Goal: Contribute content

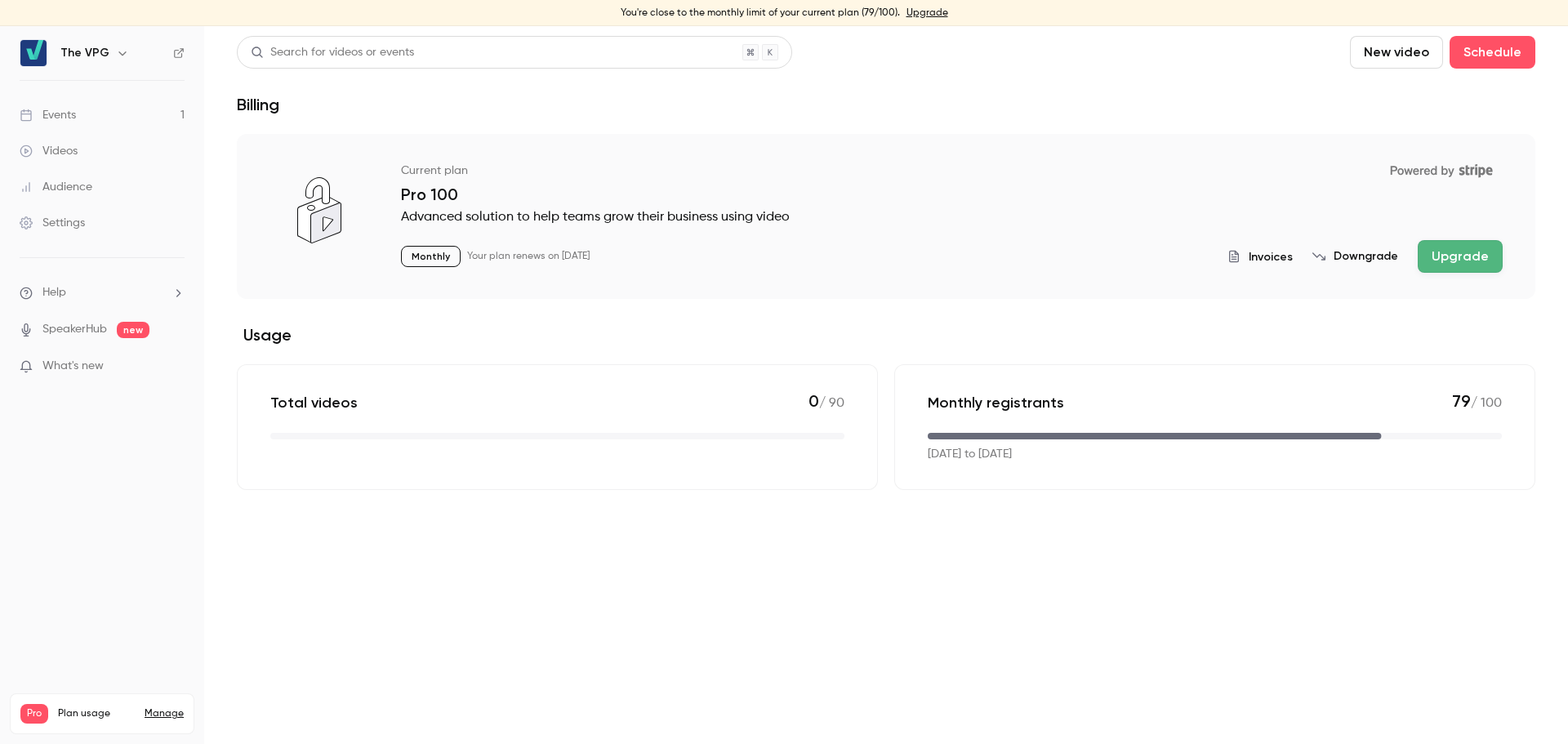
click at [50, 121] on div "Events" at bounding box center [47, 115] width 56 height 17
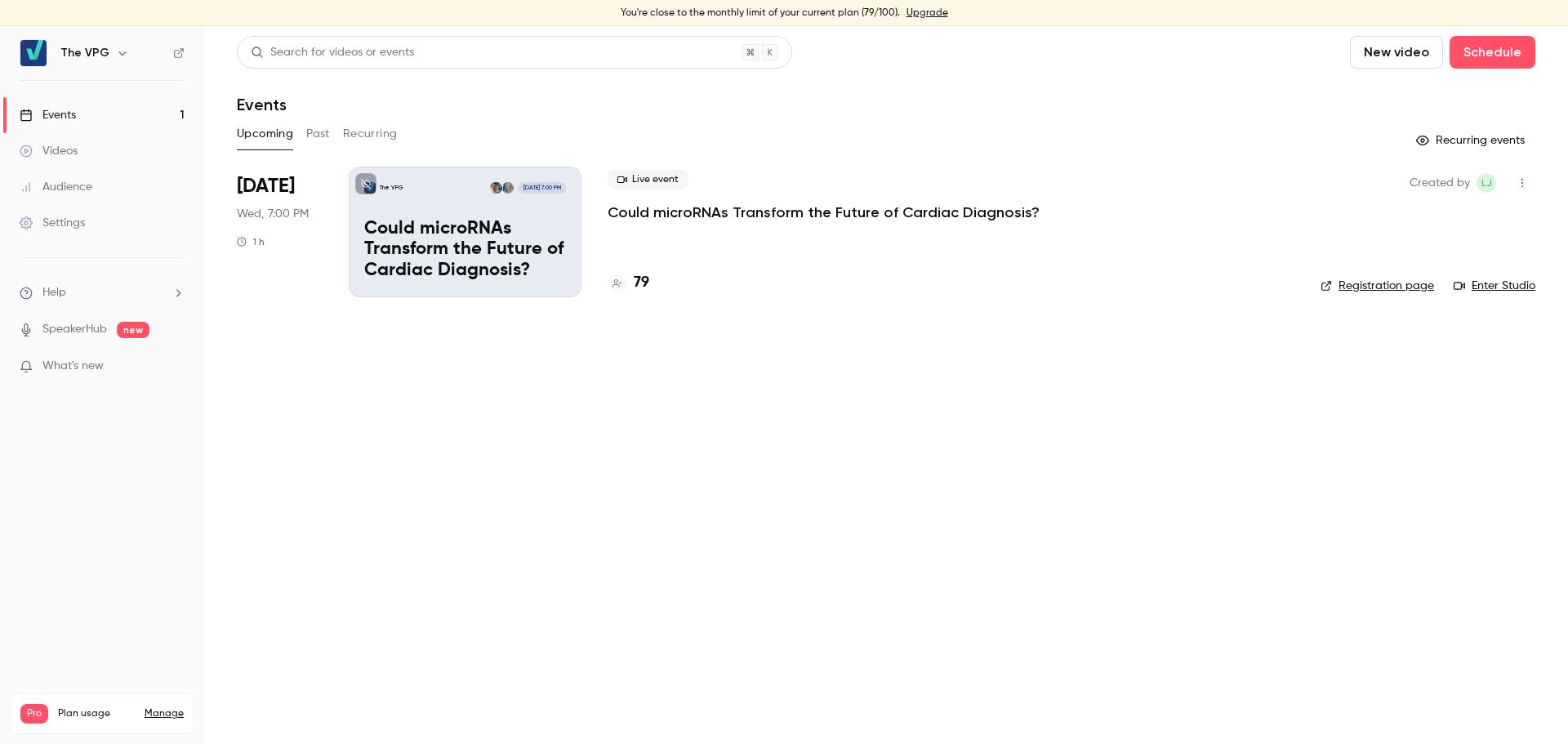
click at [784, 216] on p "Could microRNAs Transform the Future of Cardiac Diagnosis?" at bounding box center [823, 212] width 432 height 20
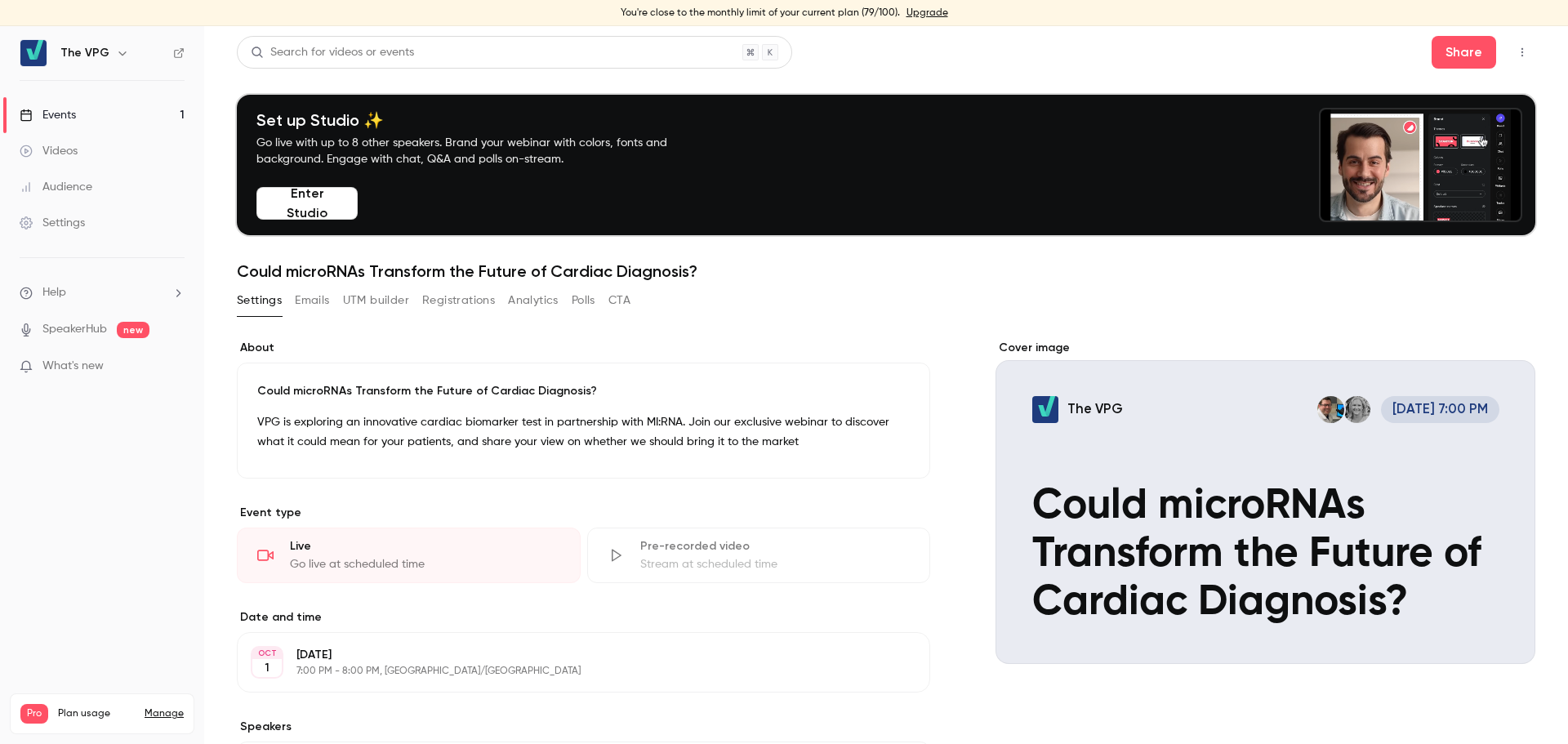
click at [334, 201] on button "Enter Studio" at bounding box center [307, 203] width 102 height 33
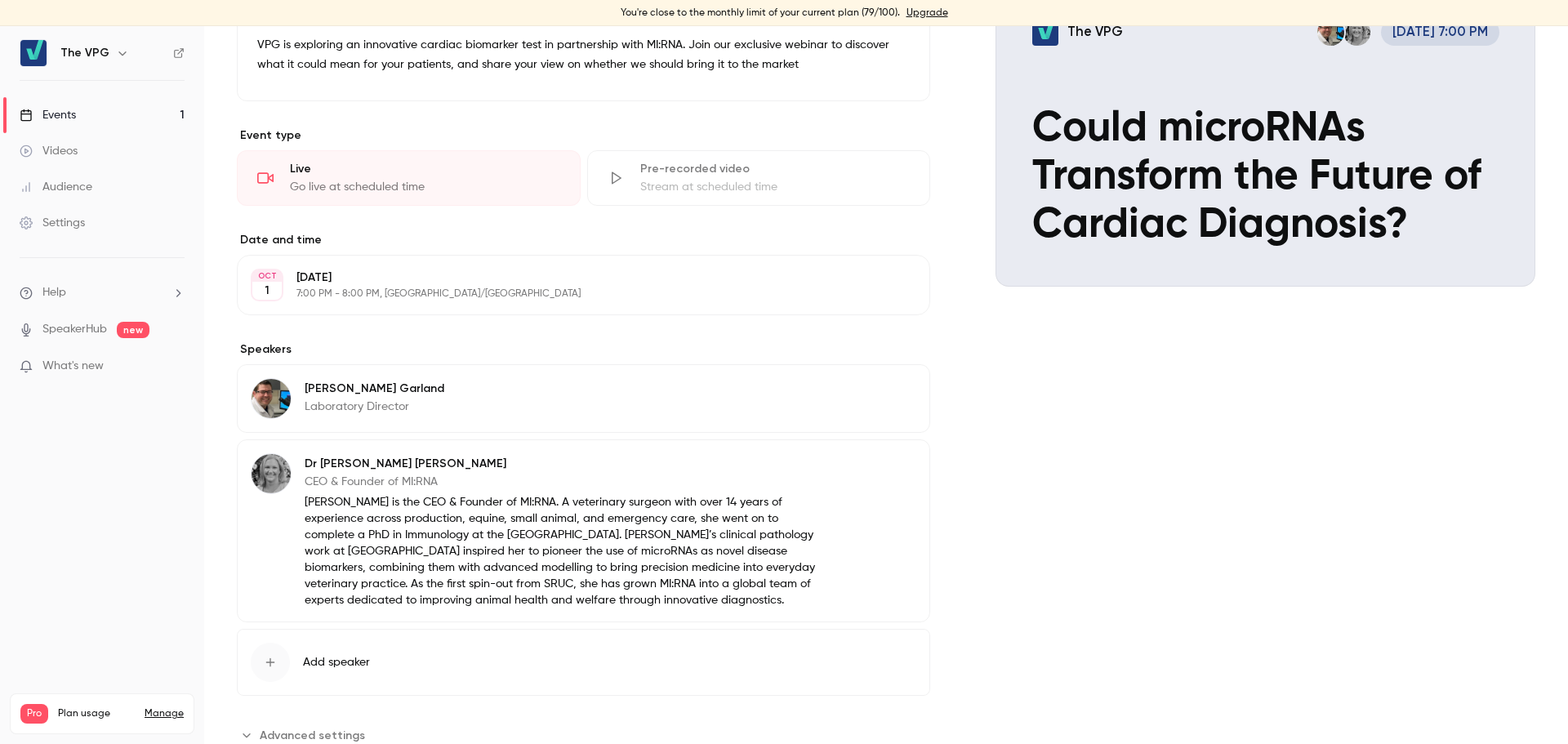
scroll to position [378, 0]
click at [875, 390] on button "Edit" at bounding box center [886, 390] width 59 height 26
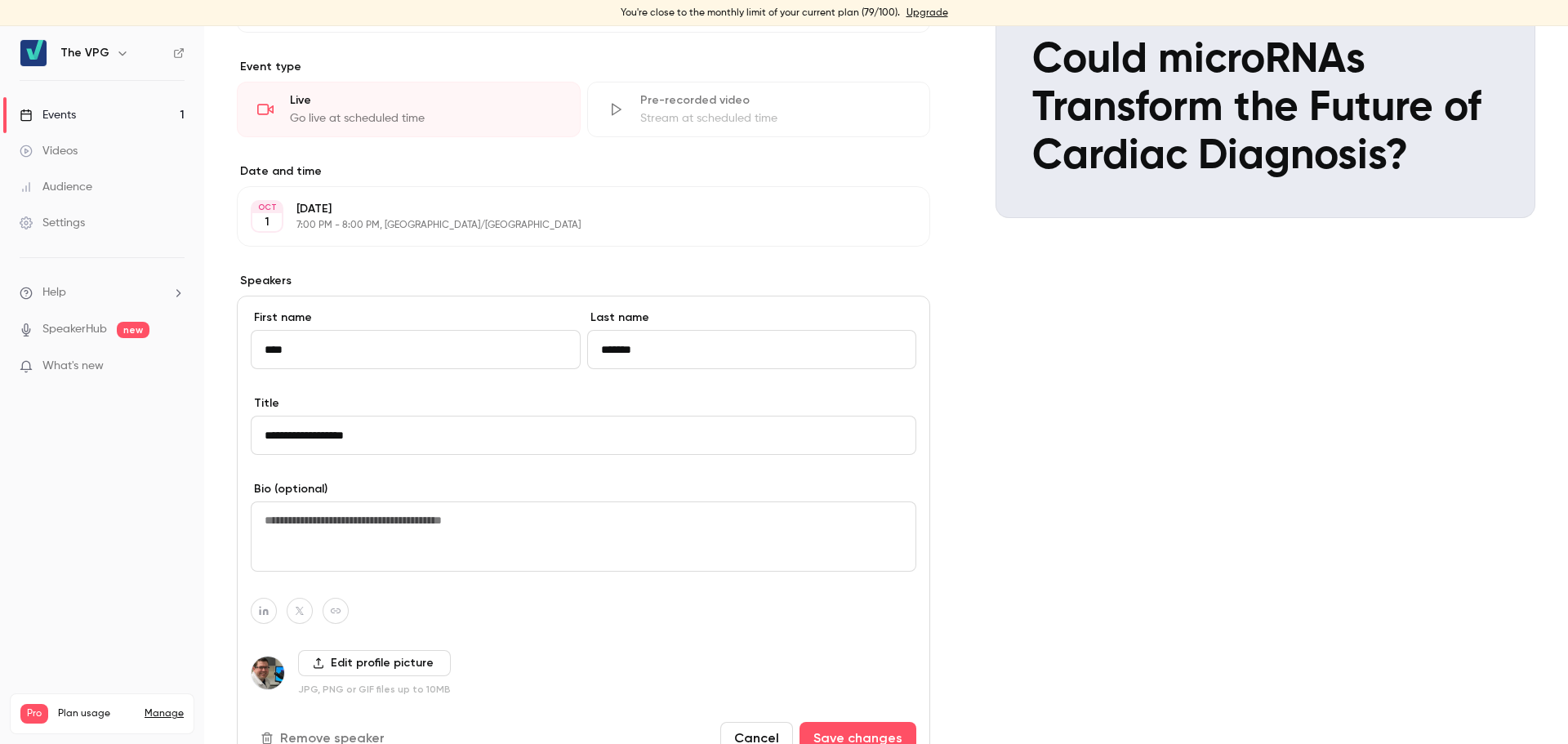
scroll to position [447, 0]
click at [400, 514] on textarea at bounding box center [584, 536] width 666 height 70
paste textarea "**********"
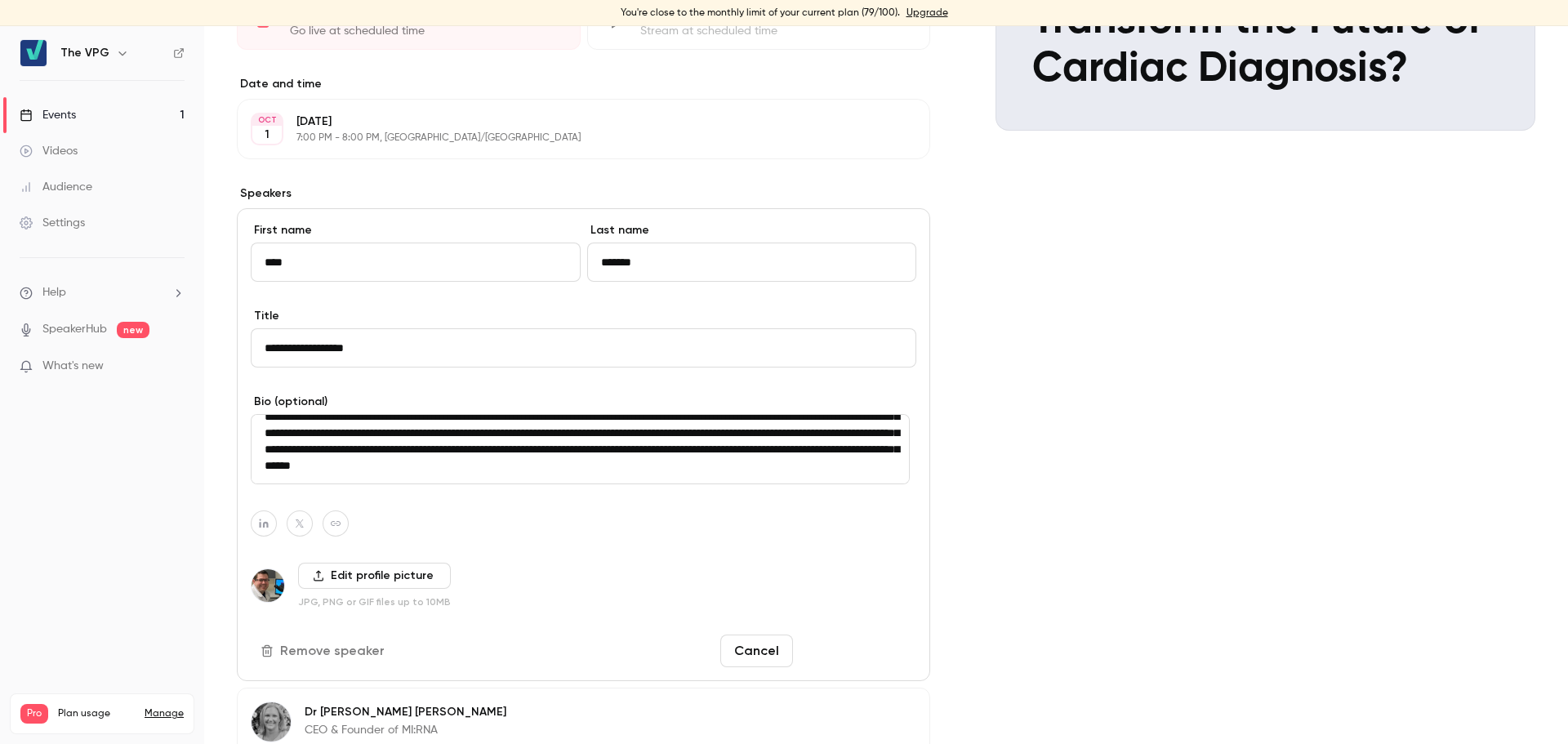
scroll to position [535, 0]
type textarea "**********"
click at [882, 653] on button "Save changes" at bounding box center [858, 650] width 117 height 33
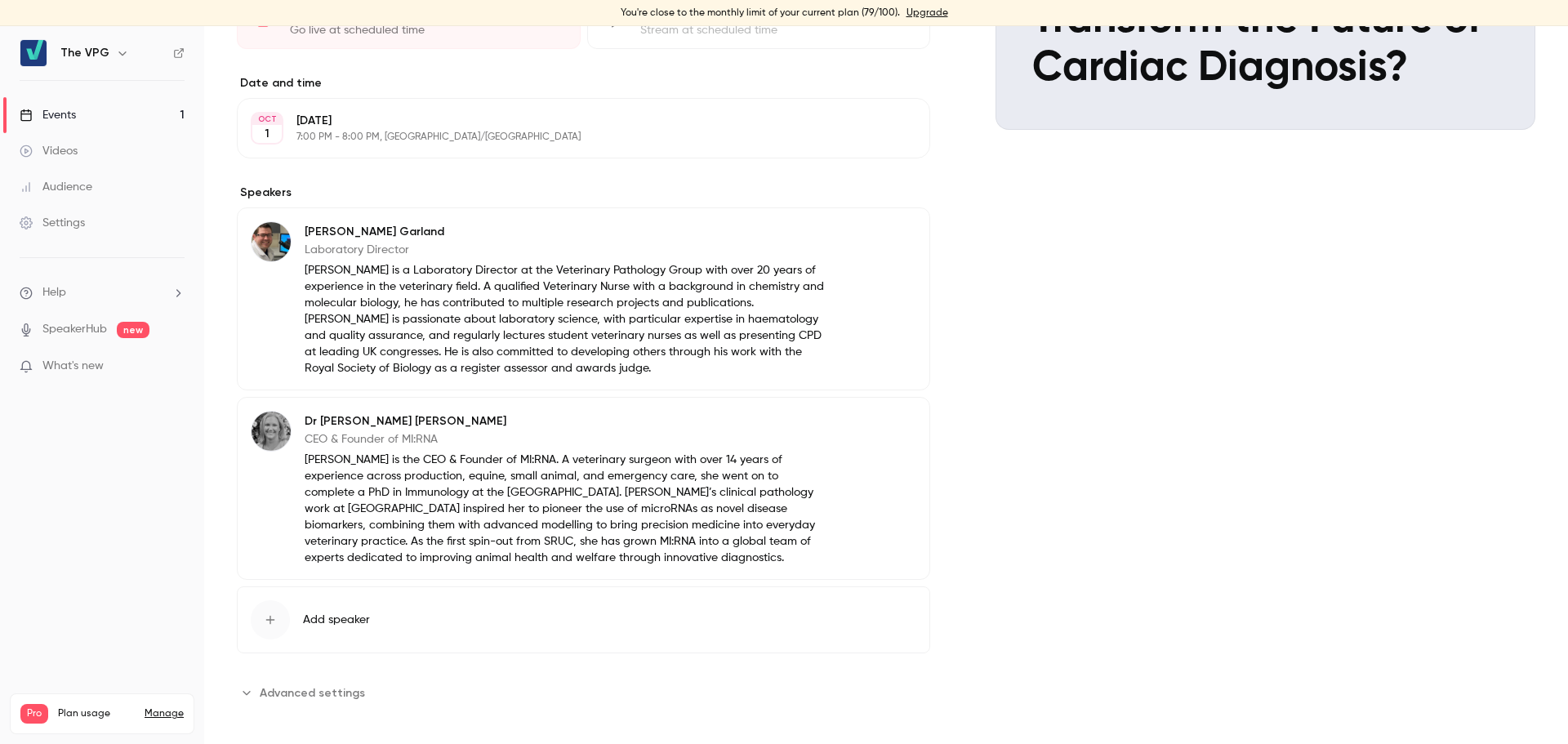
scroll to position [544, 0]
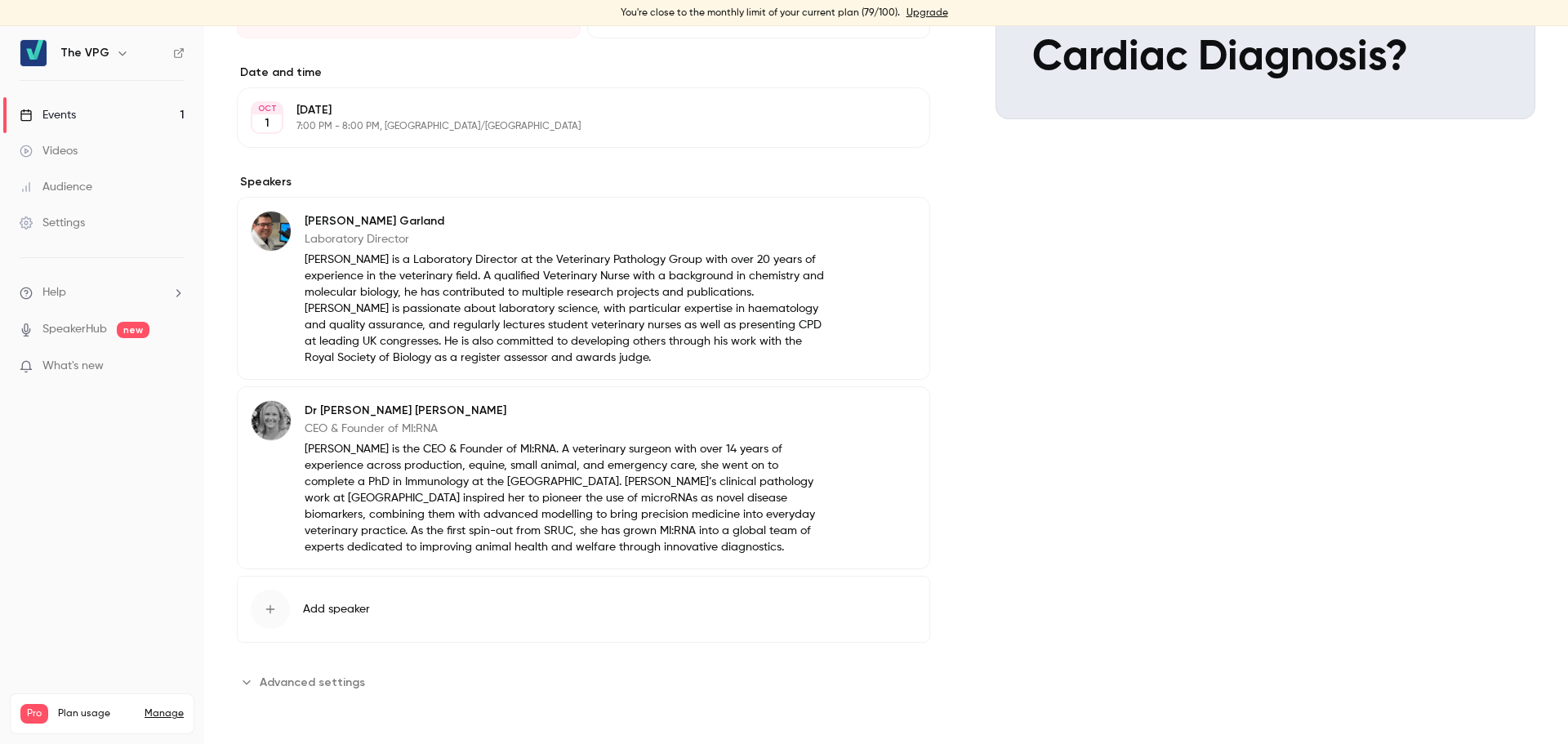
click at [309, 678] on span "Advanced settings" at bounding box center [312, 682] width 106 height 17
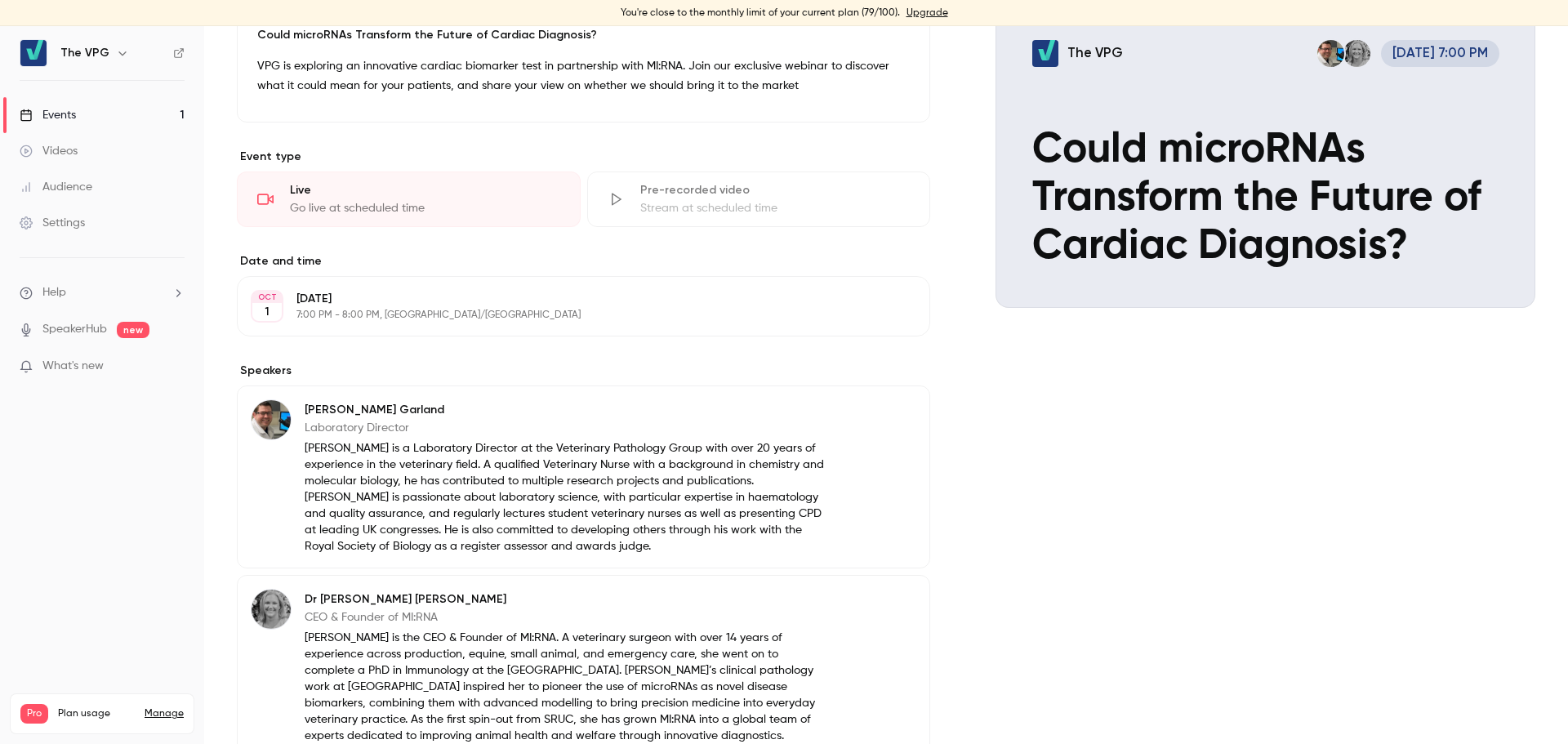
scroll to position [307, 0]
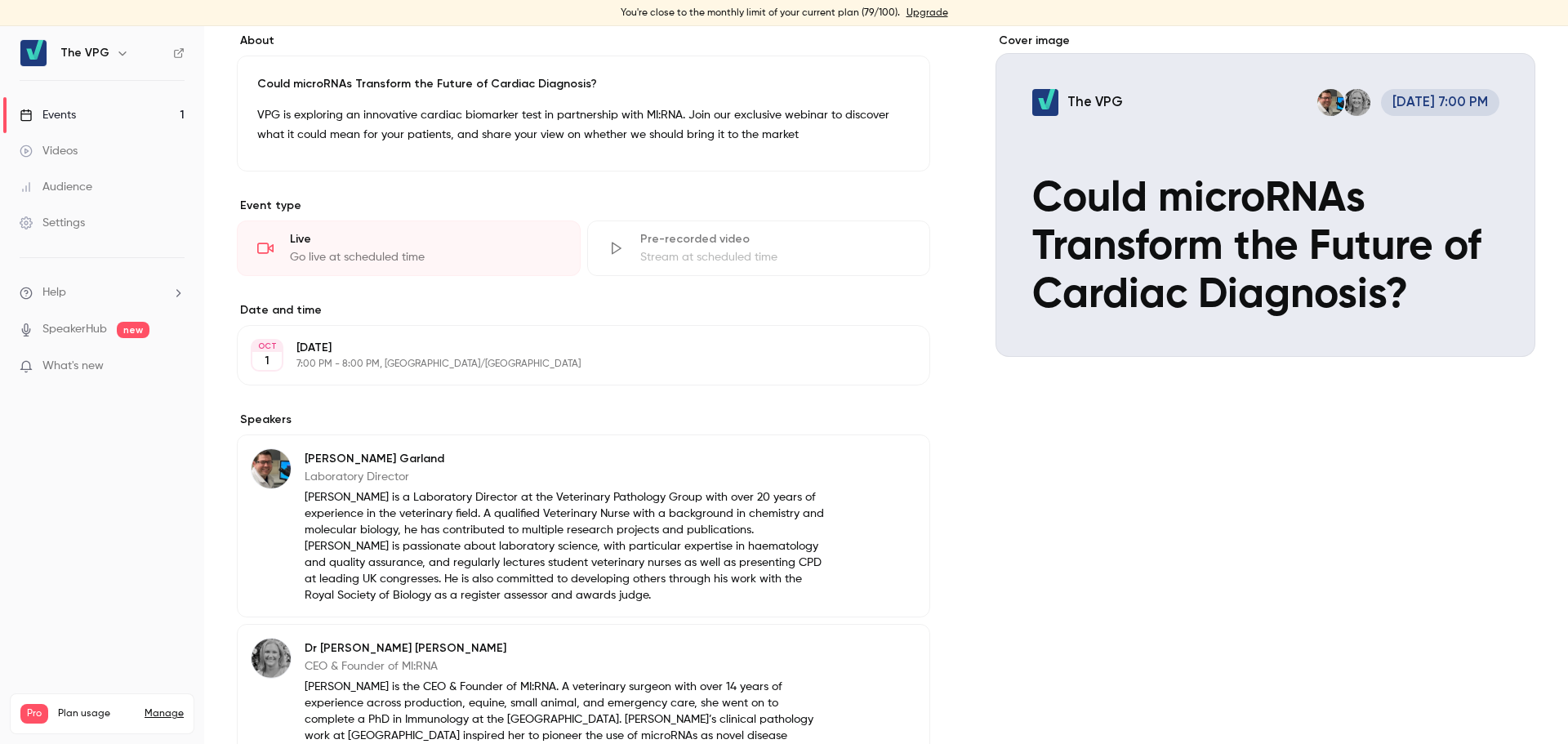
click at [71, 326] on link "SpeakerHub" at bounding box center [74, 329] width 64 height 17
click at [90, 113] on link "Events 1" at bounding box center [102, 115] width 205 height 36
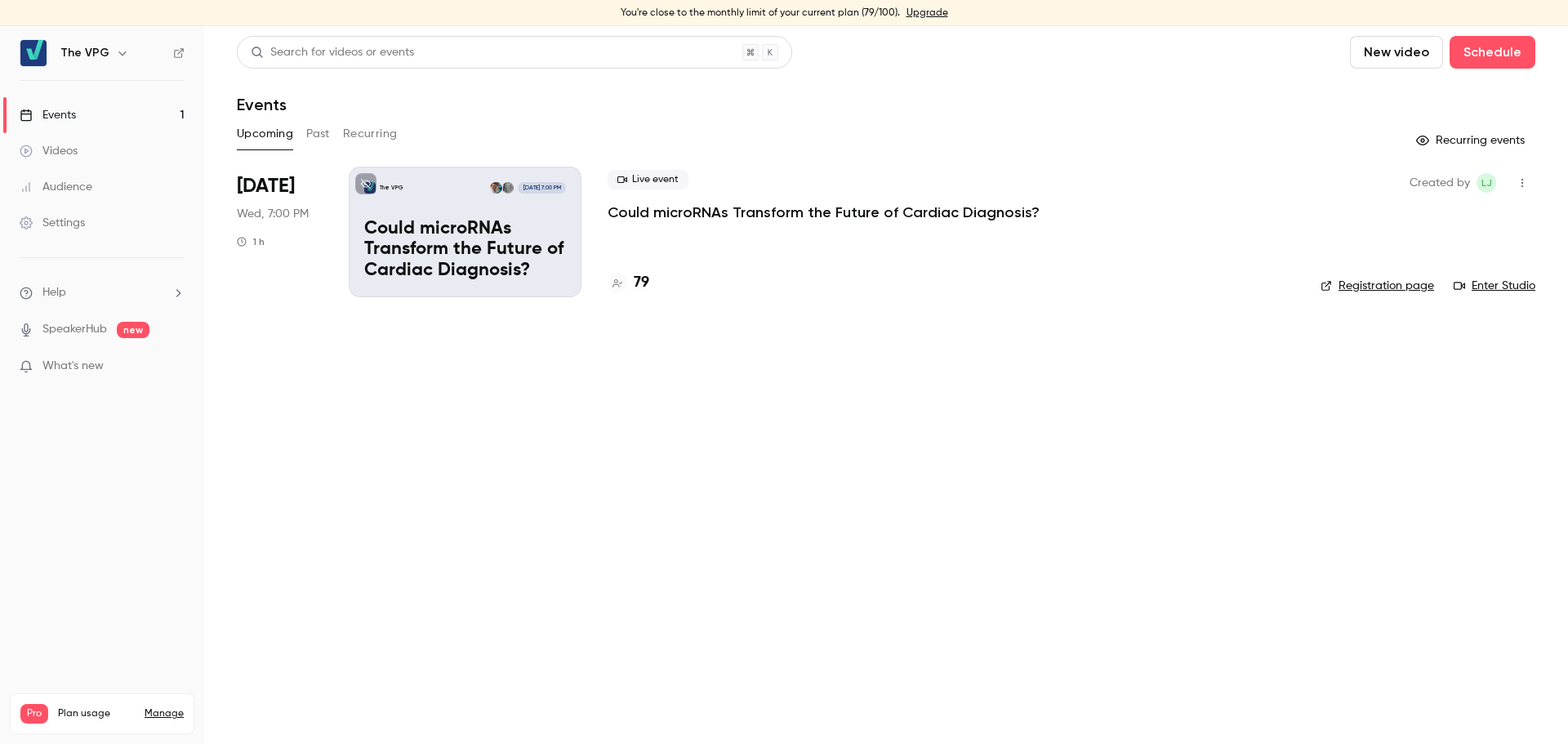
click at [554, 210] on div "The VPG [DATE] 7:00 PM Could microRNAs Transform the Future of Cardiac Diagnosi…" at bounding box center [465, 232] width 233 height 130
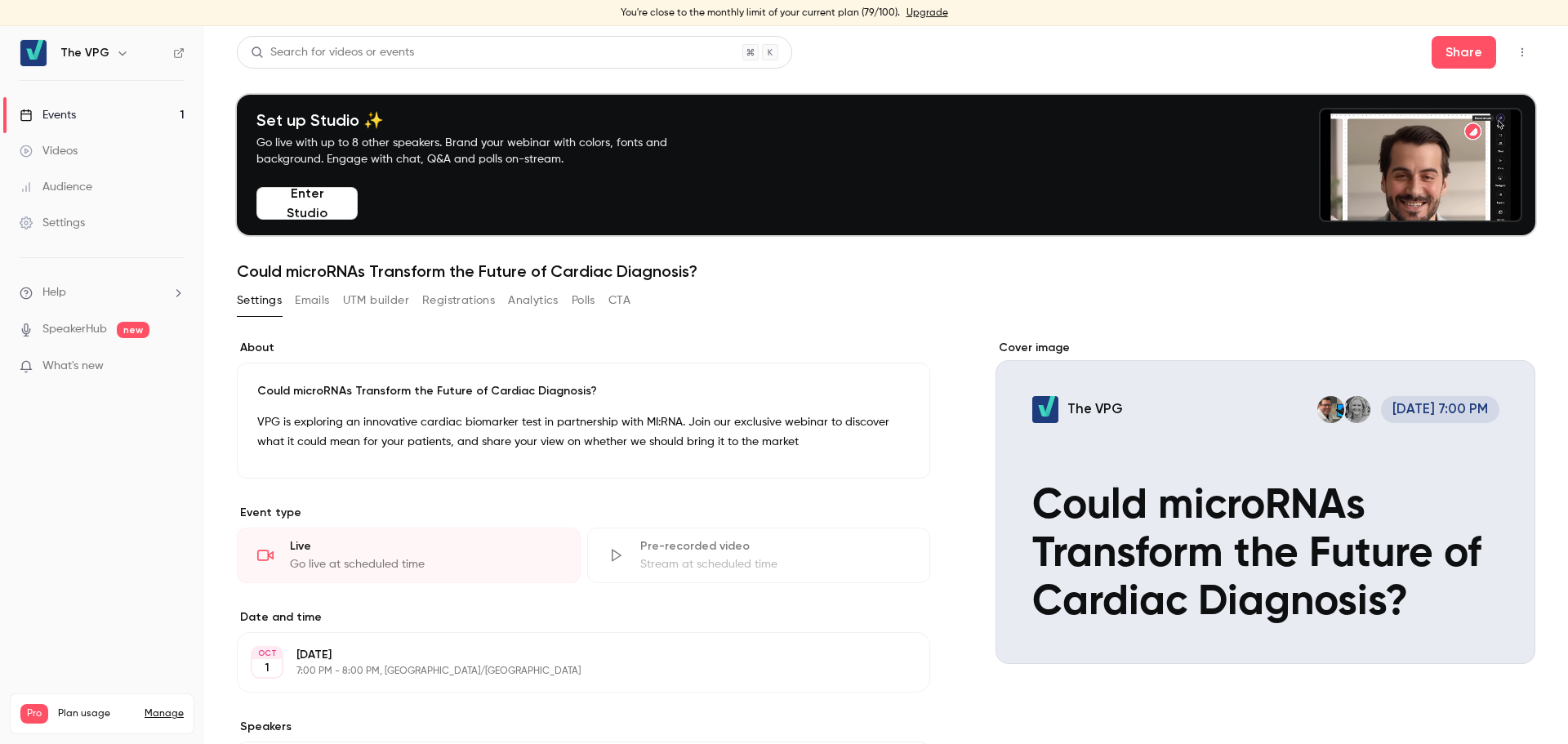
click at [554, 210] on div "Set up Studio ✨ Go live with up to 8 other speakers. Brand your webinar with co…" at bounding box center [477, 165] width 455 height 110
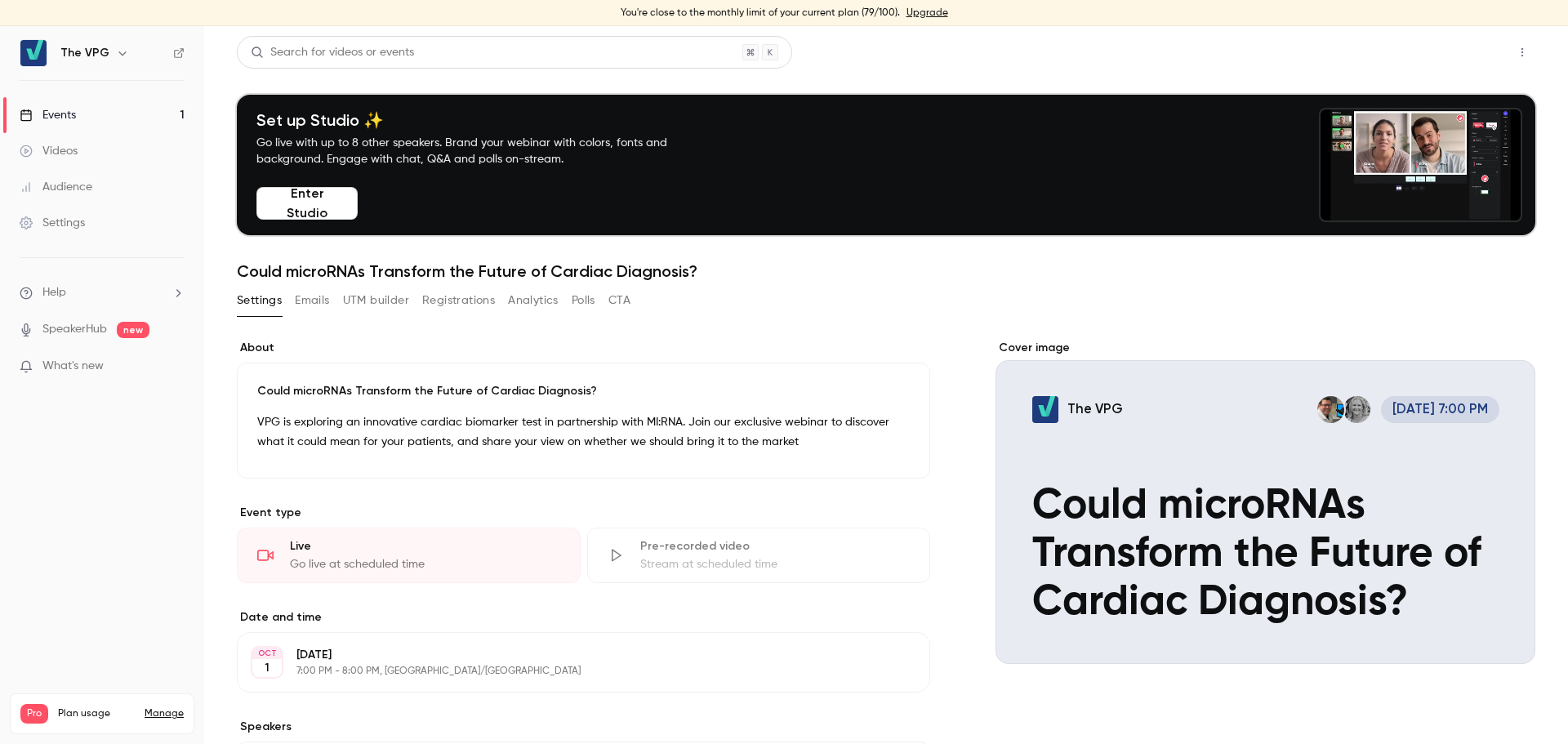
click at [1441, 41] on button "Share" at bounding box center [1463, 51] width 64 height 33
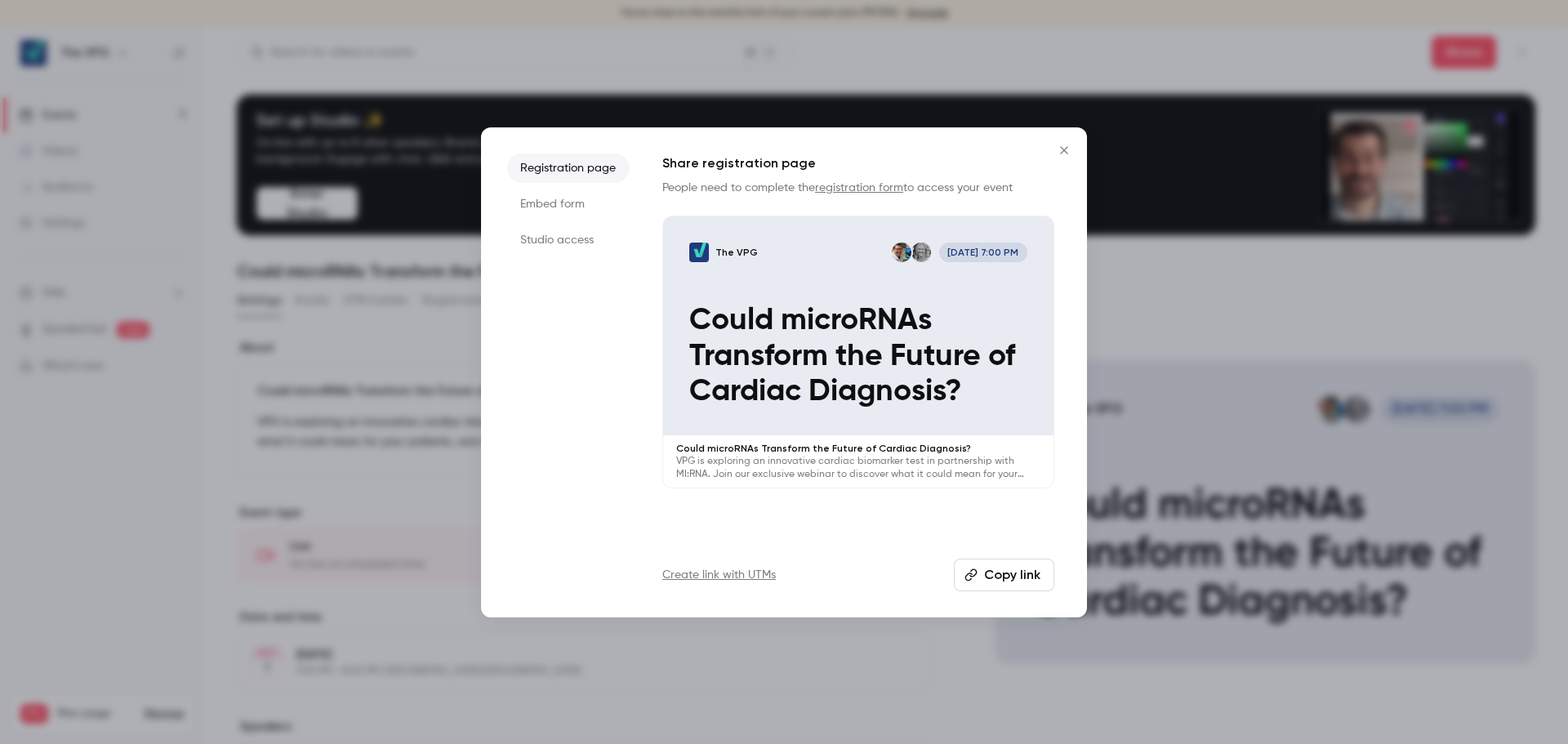
click at [1072, 147] on icon "Close" at bounding box center [1064, 150] width 20 height 13
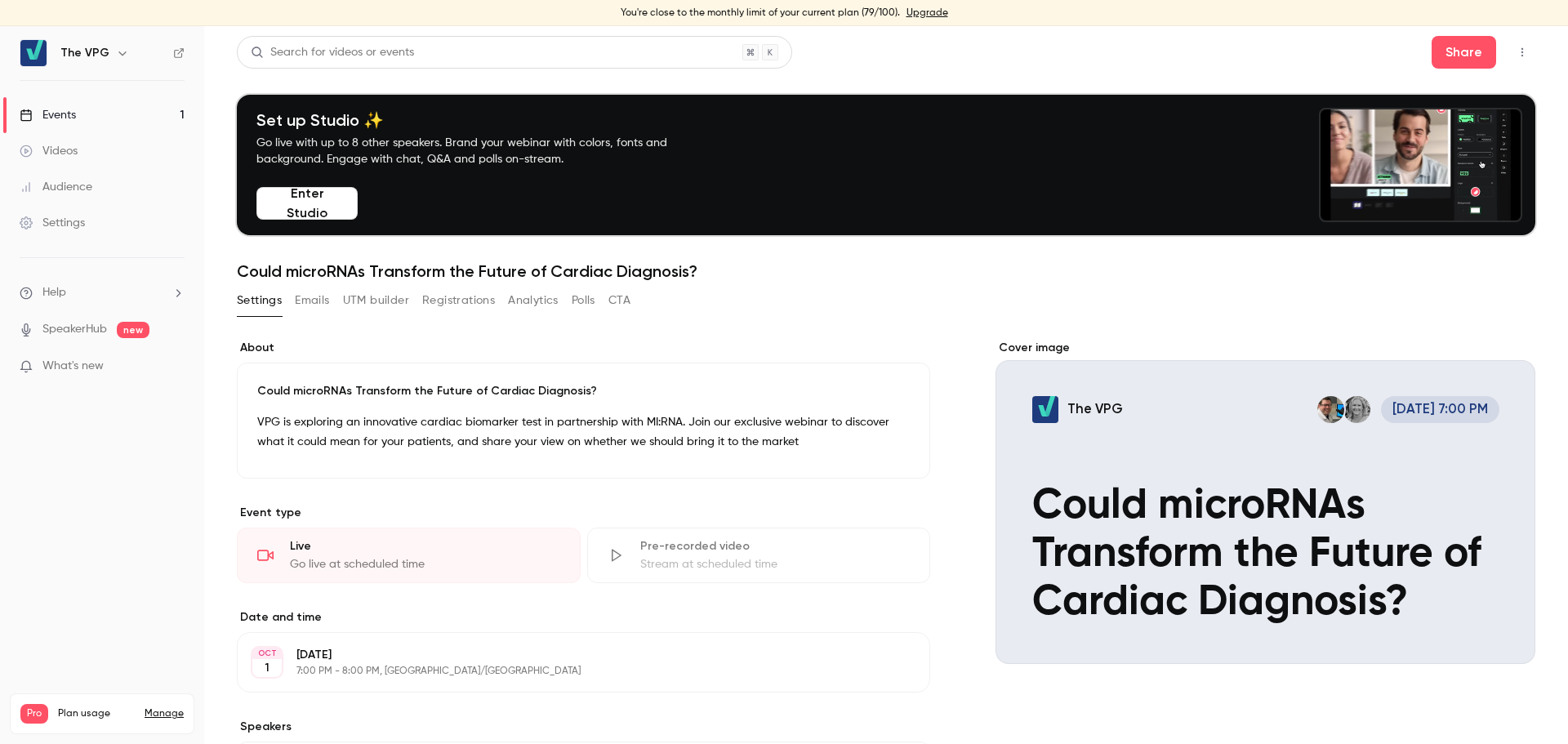
click at [335, 197] on button "Enter Studio" at bounding box center [307, 203] width 102 height 33
